Goal: Information Seeking & Learning: Learn about a topic

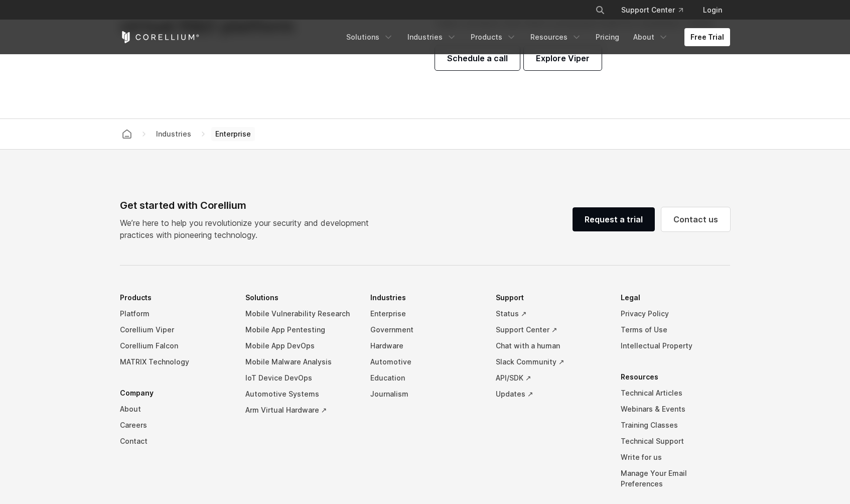
scroll to position [3361, 0]
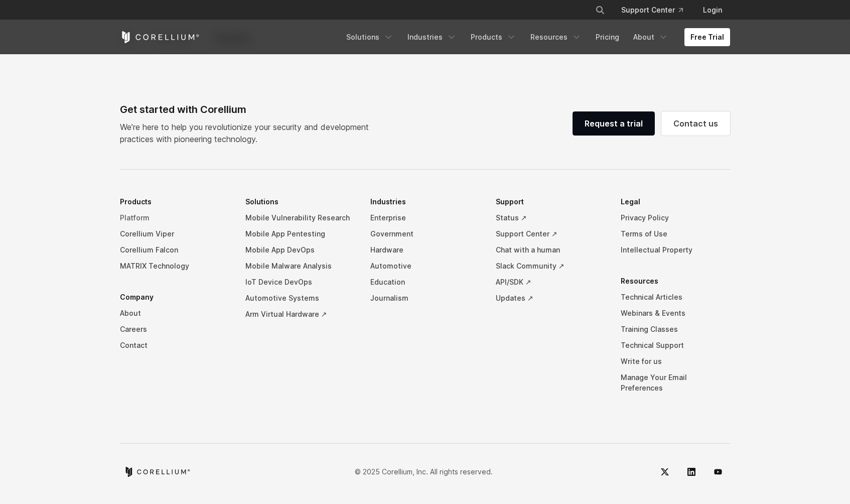
click at [136, 226] on link "Platform" at bounding box center [174, 218] width 109 height 16
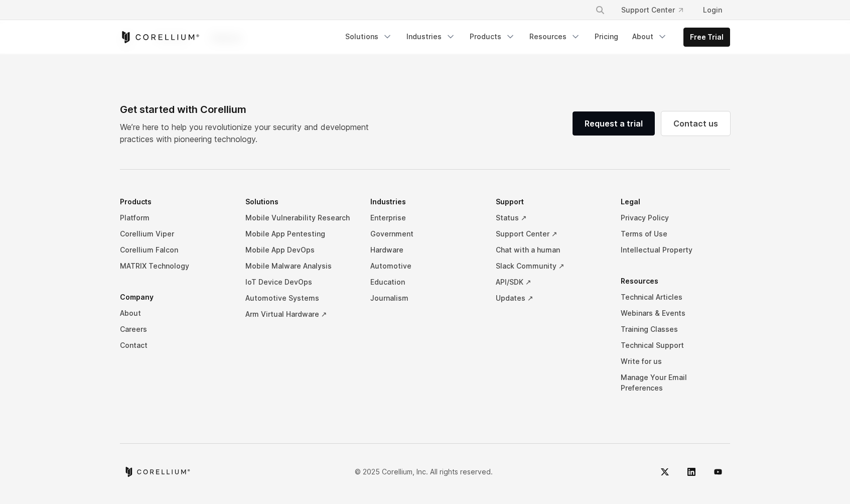
scroll to position [4414, 0]
